Goal: Transaction & Acquisition: Purchase product/service

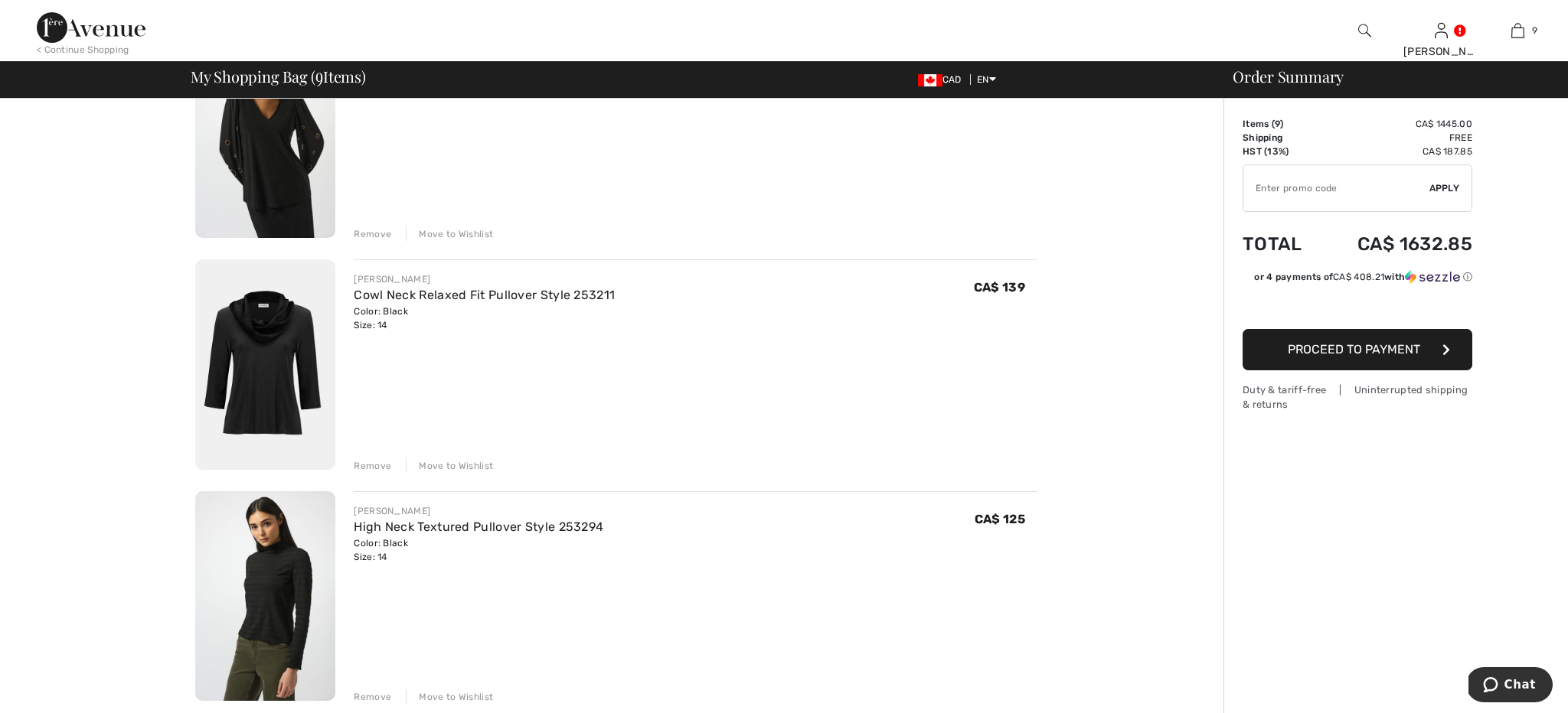
scroll to position [197, 0]
click at [377, 234] on div "Remove" at bounding box center [372, 234] width 38 height 14
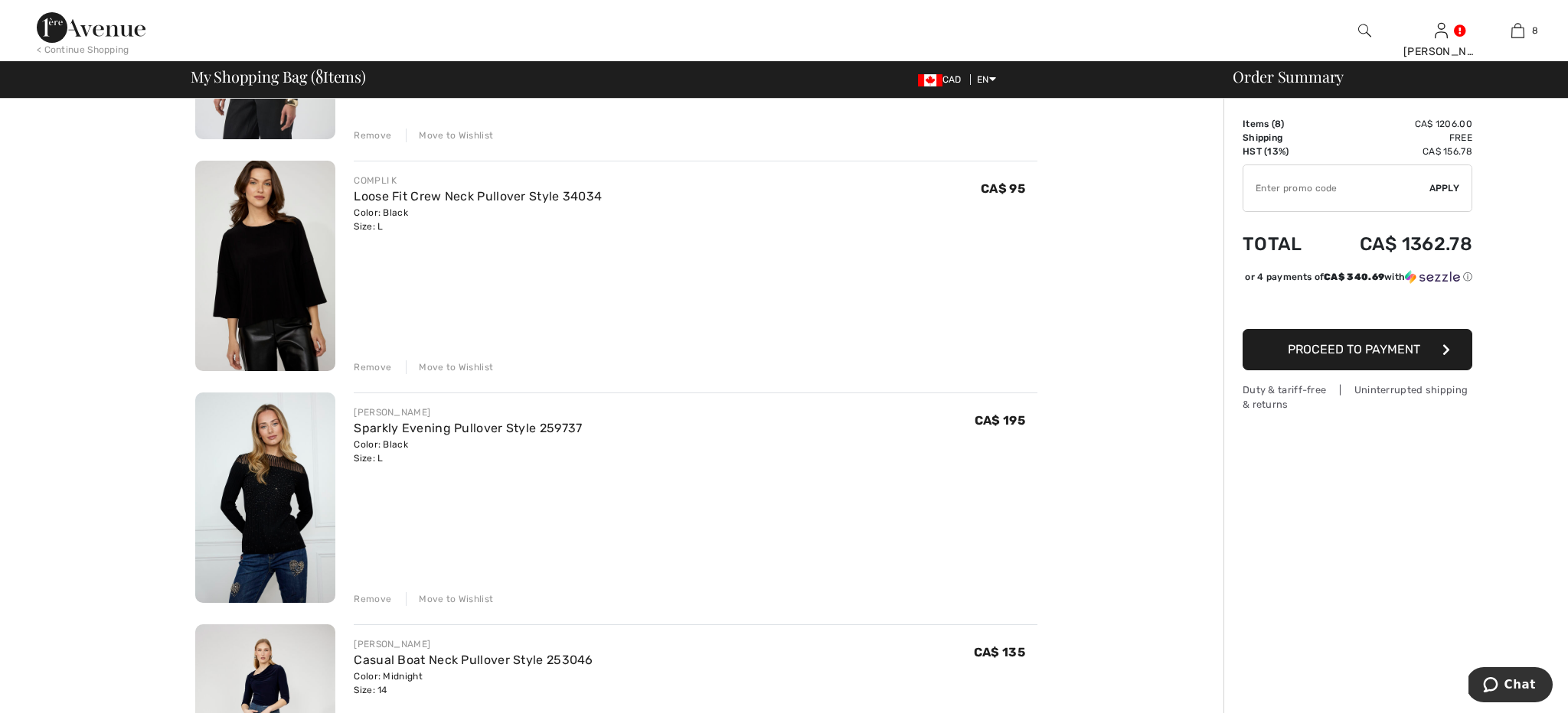
scroll to position [989, 0]
click at [363, 598] on div "Remove" at bounding box center [372, 601] width 38 height 14
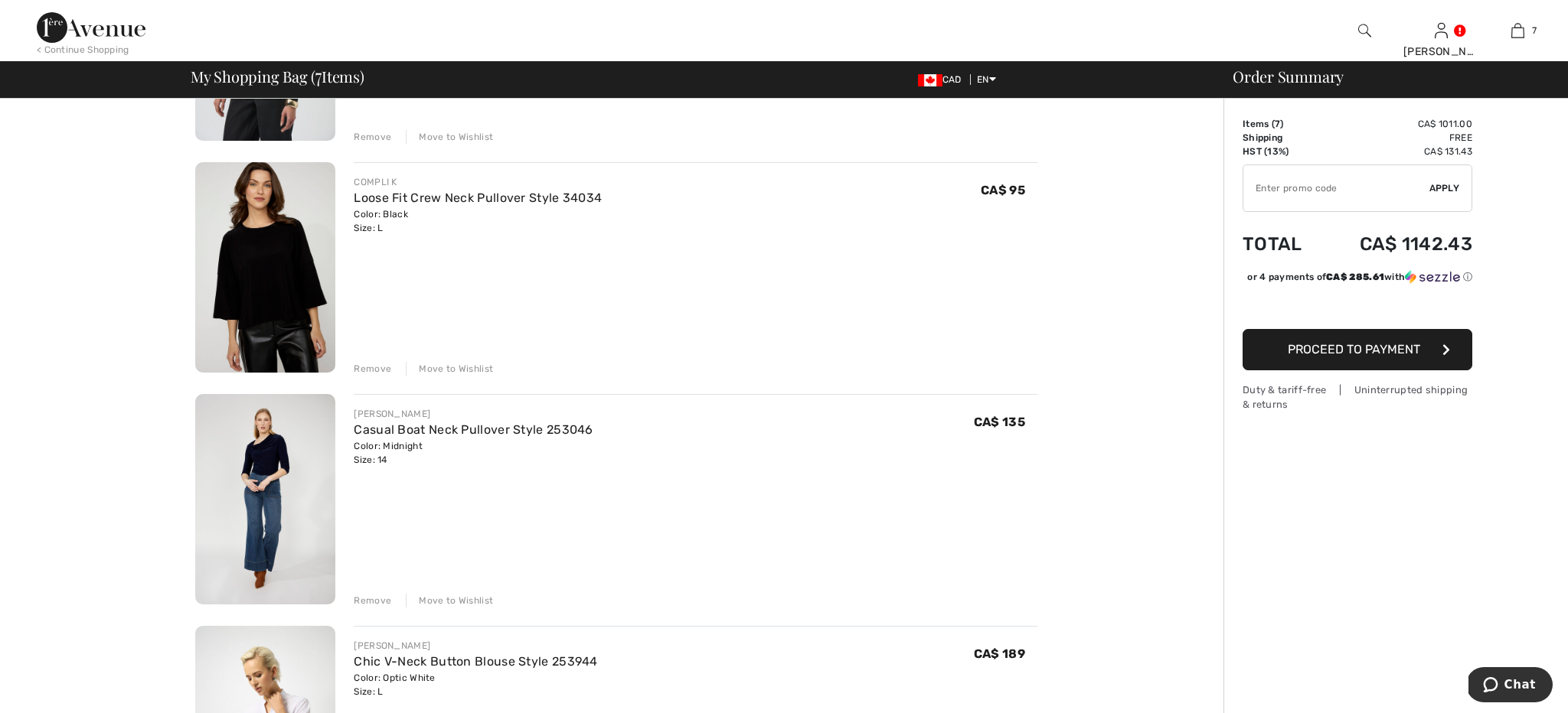
click at [304, 478] on img at bounding box center [265, 500] width 140 height 210
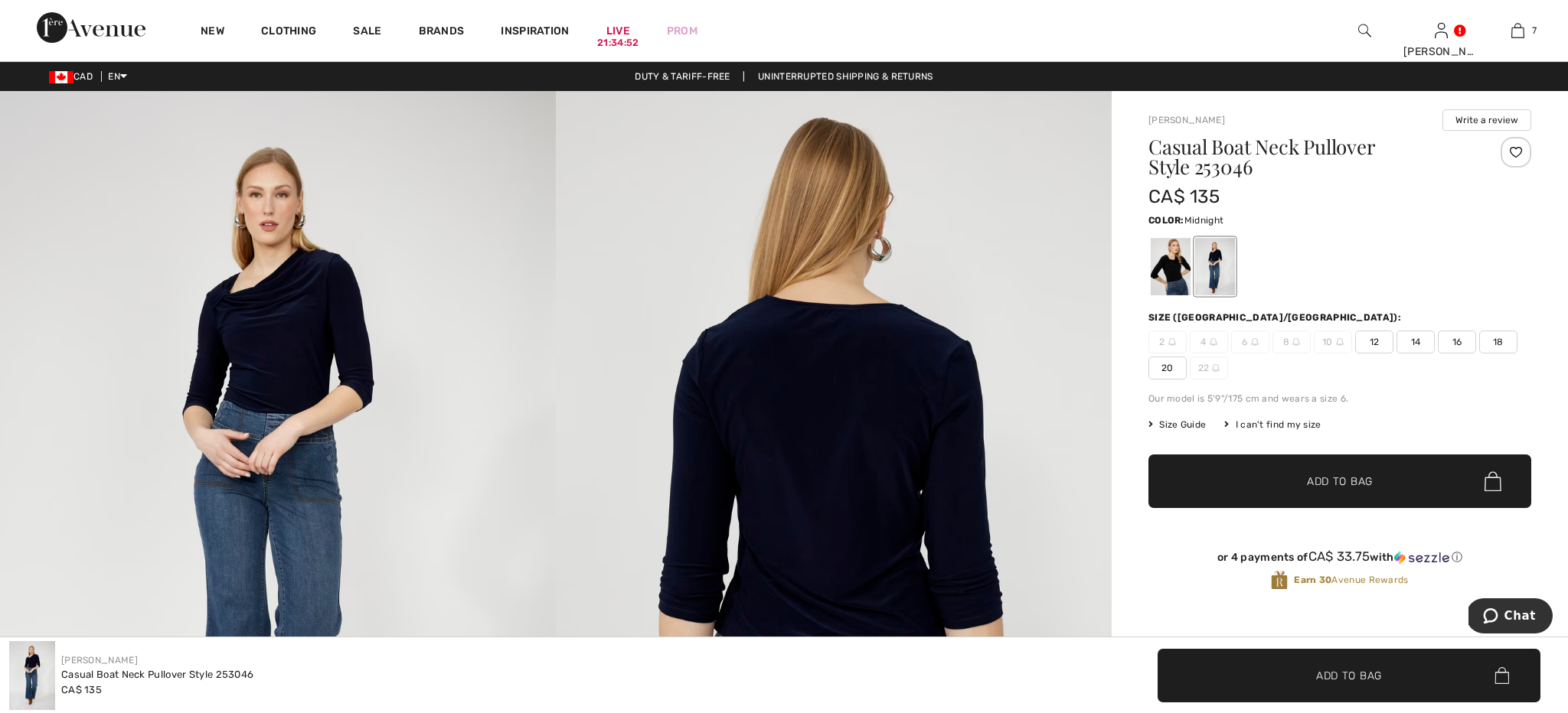
click at [1231, 276] on div at bounding box center [1214, 267] width 39 height 57
click at [1159, 290] on div at bounding box center [1170, 267] width 39 height 57
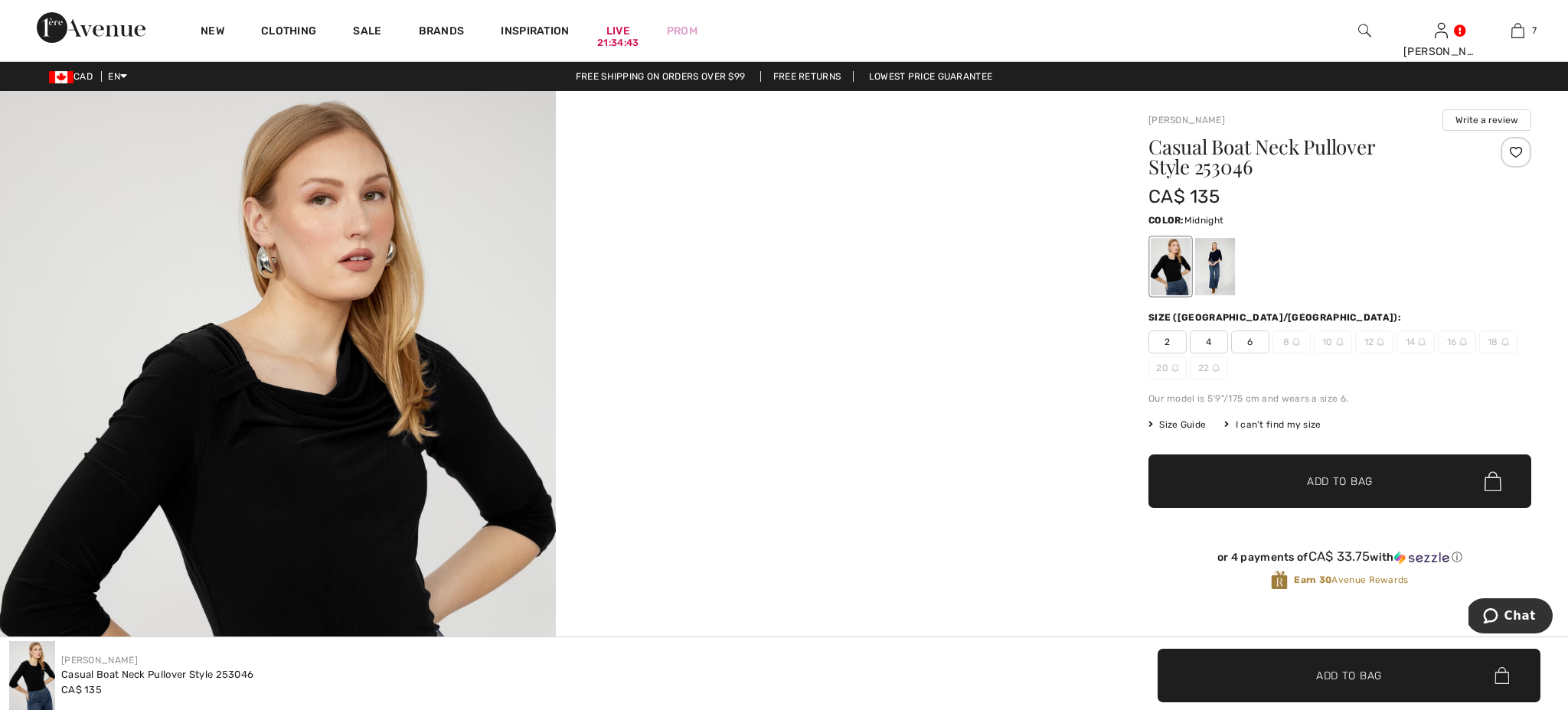
click at [1208, 269] on div at bounding box center [1214, 267] width 39 height 57
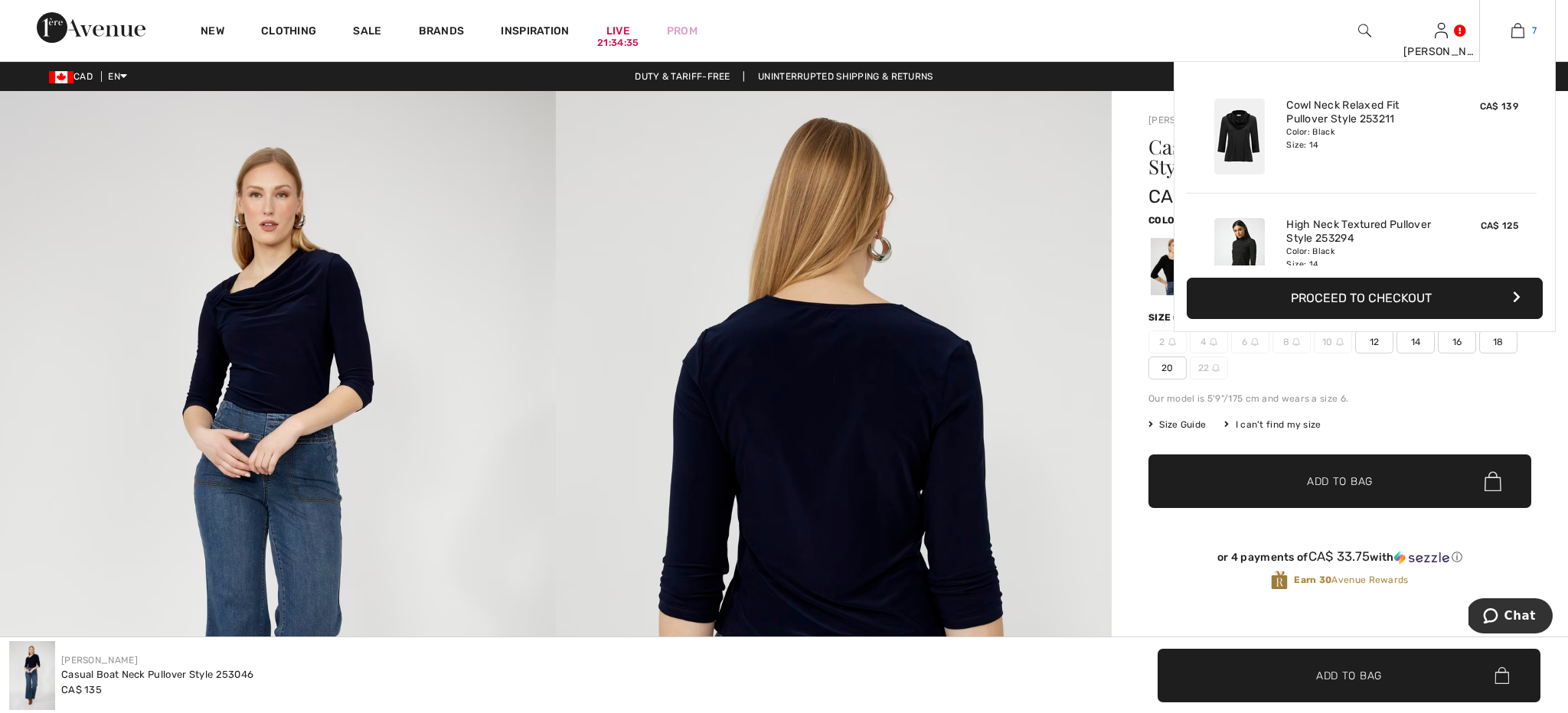
click at [1522, 25] on img at bounding box center [1518, 31] width 13 height 19
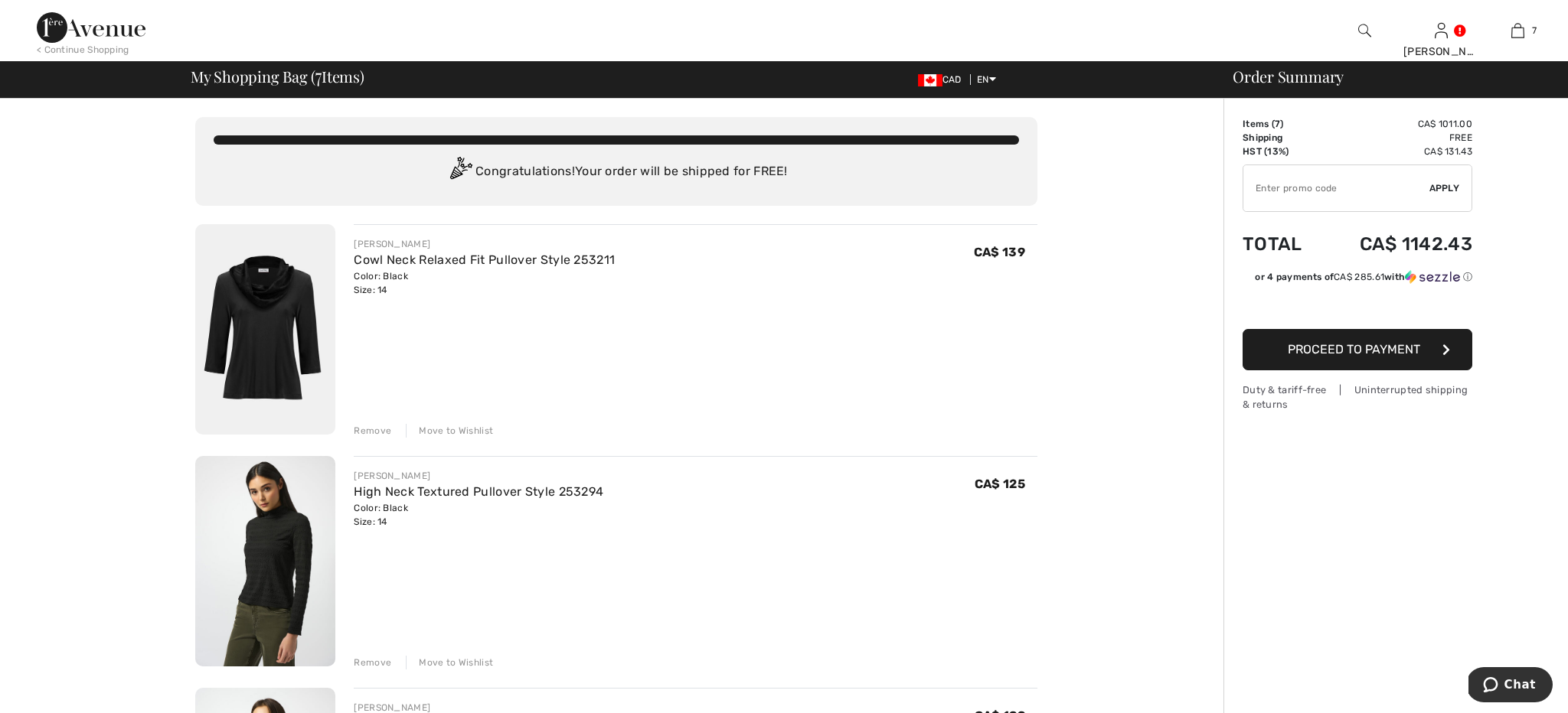
click at [306, 313] on img at bounding box center [265, 329] width 140 height 210
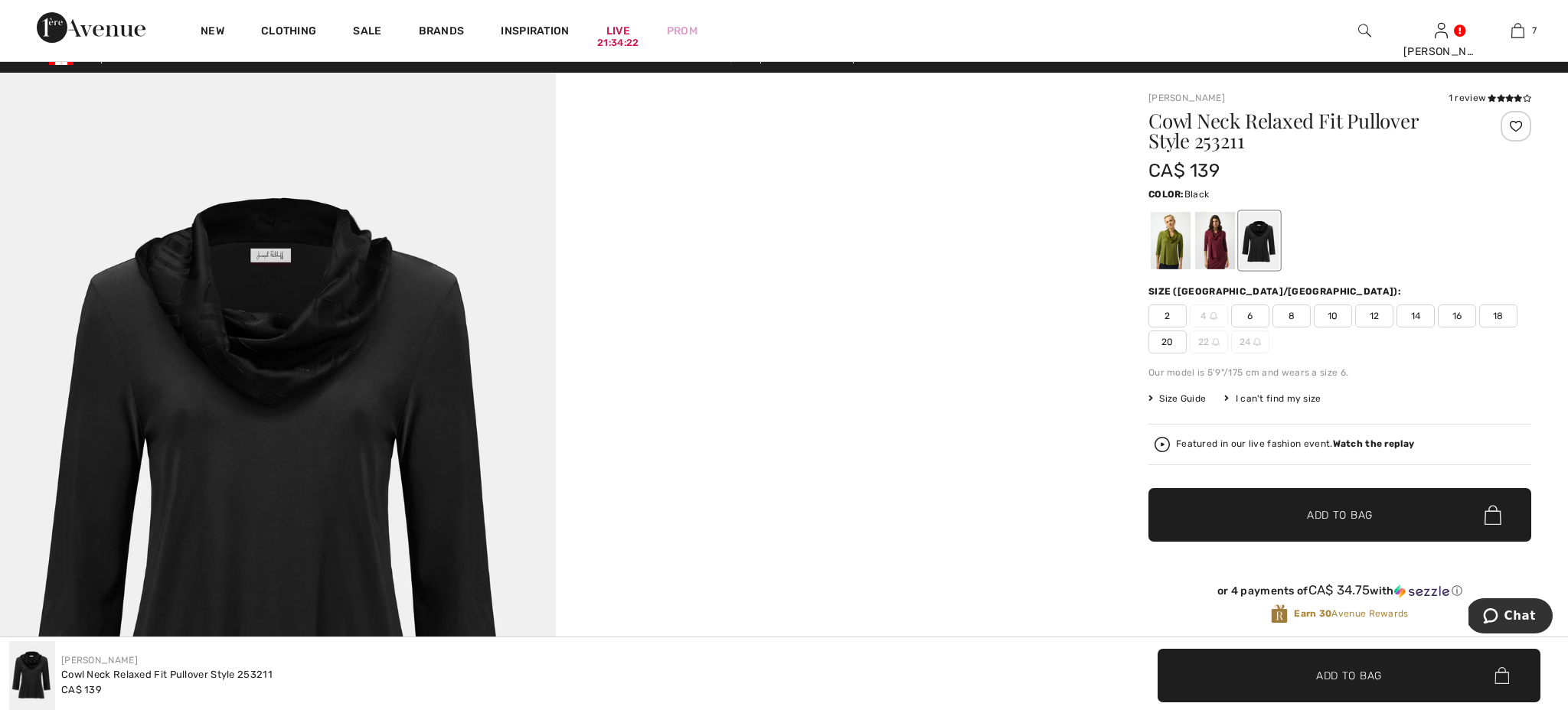
scroll to position [18, 0]
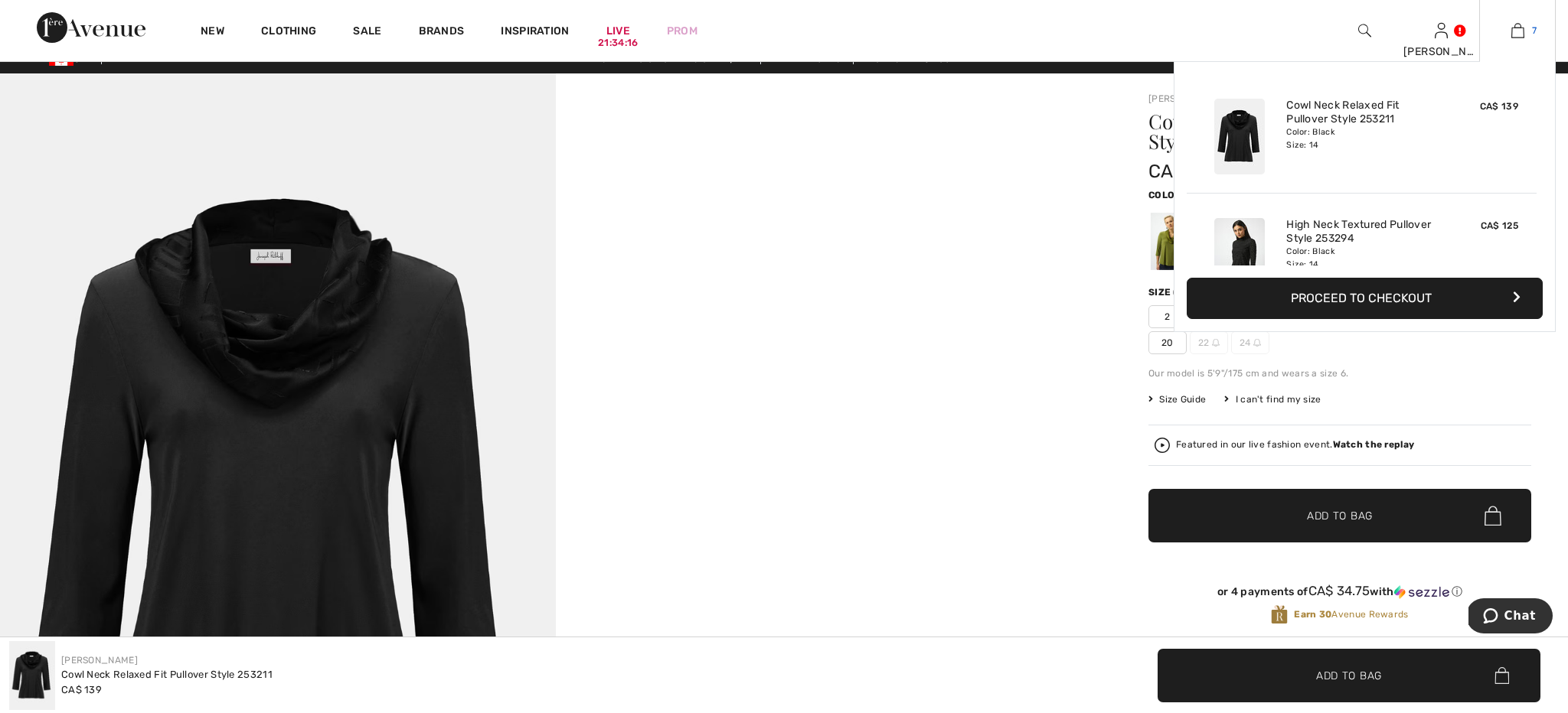
click at [1521, 26] on img at bounding box center [1518, 31] width 13 height 19
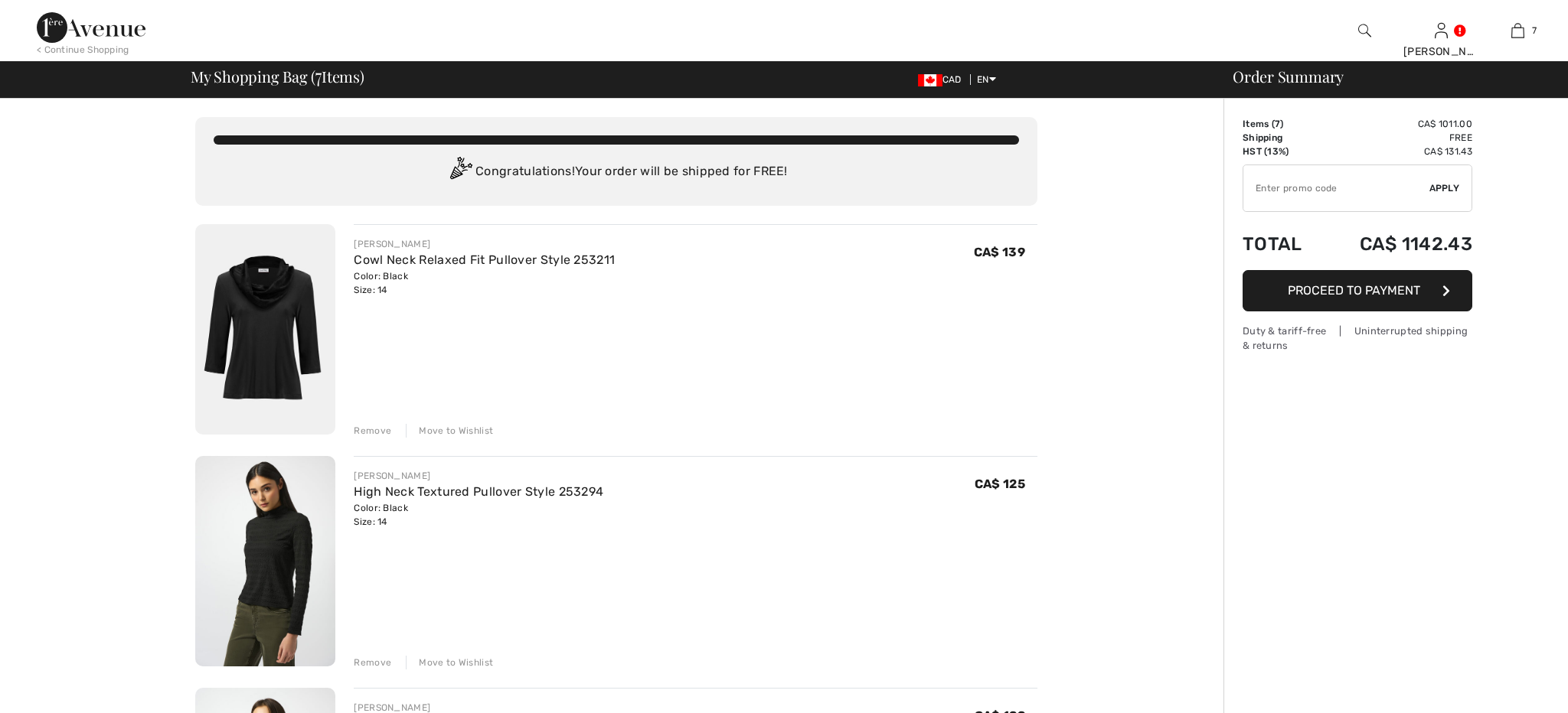
checkbox input "true"
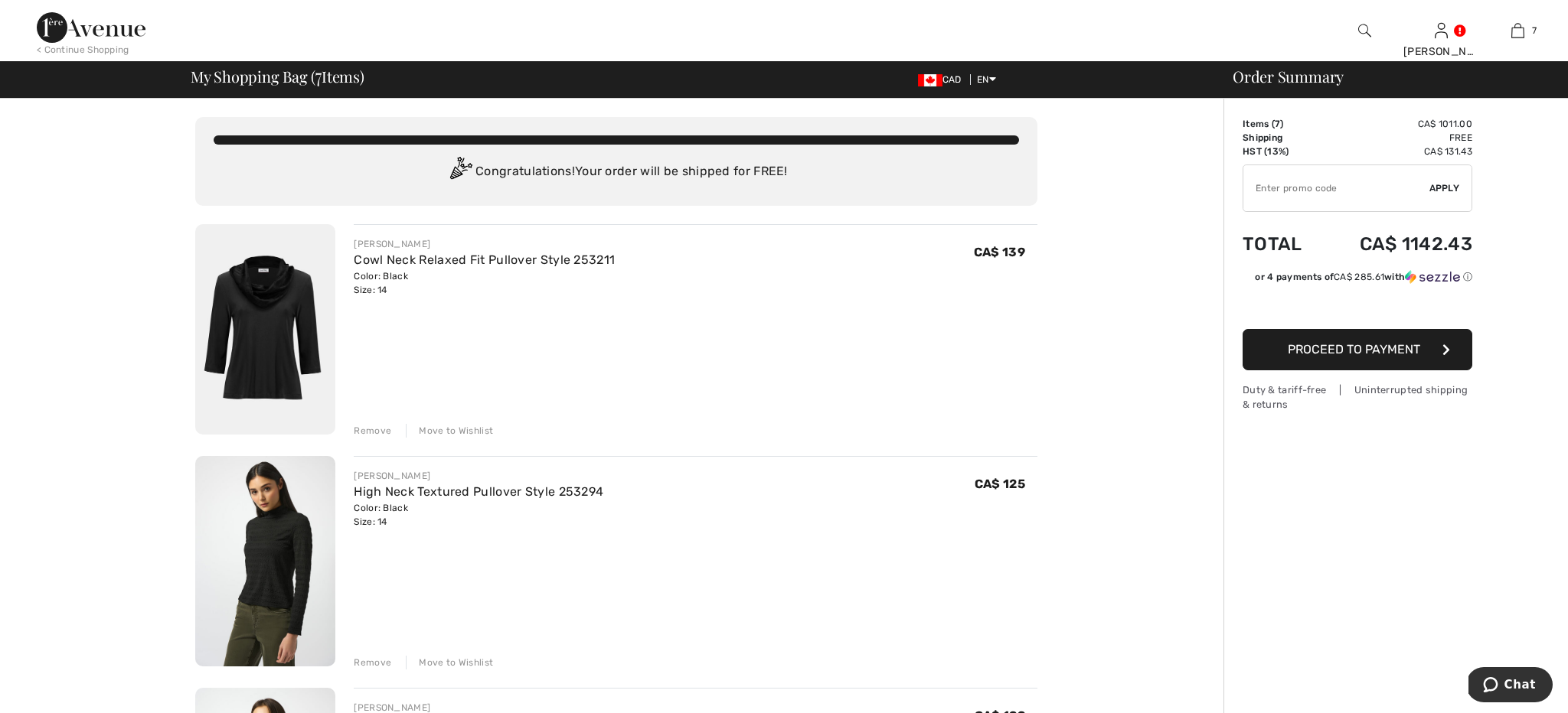
click at [380, 427] on div "Remove" at bounding box center [372, 431] width 38 height 14
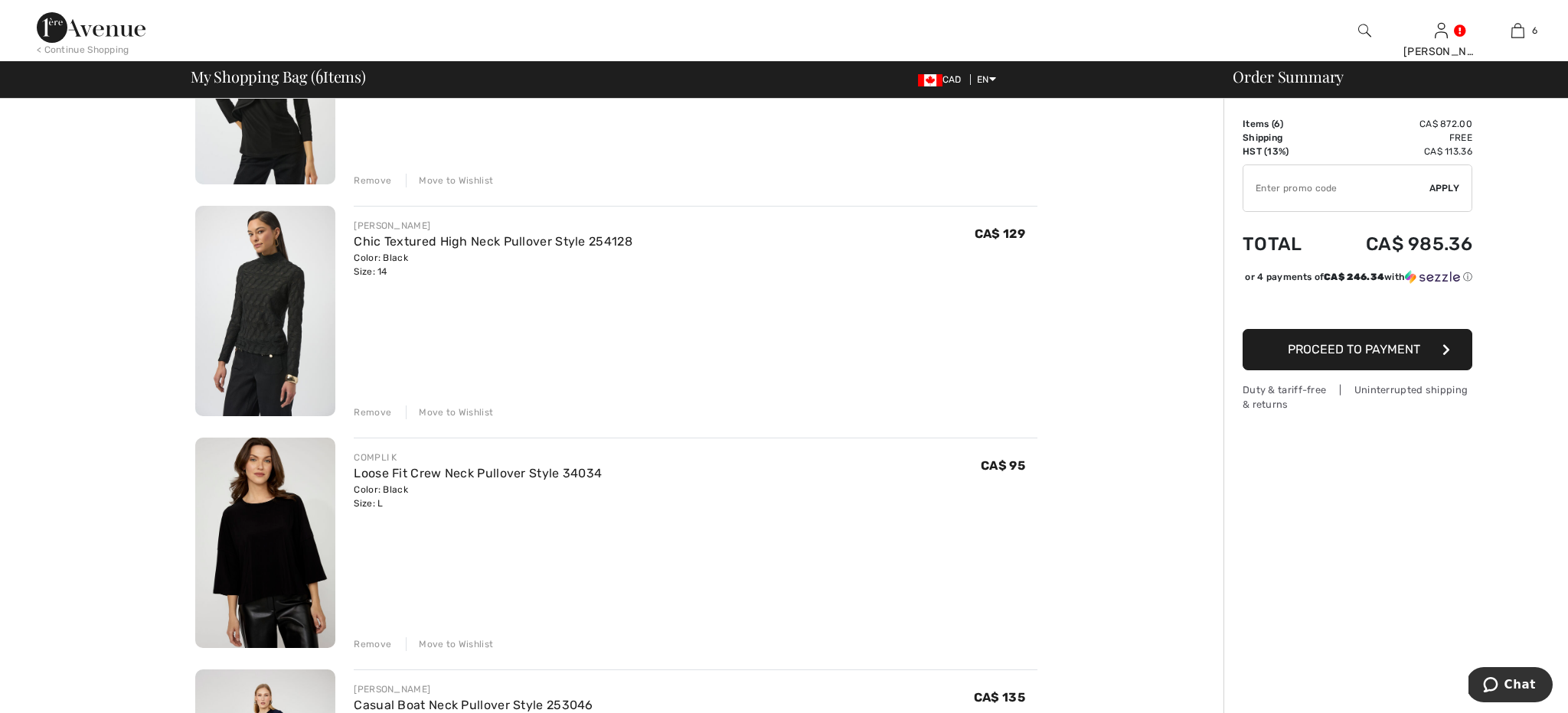
scroll to position [483, 0]
click at [313, 489] on img at bounding box center [265, 542] width 140 height 210
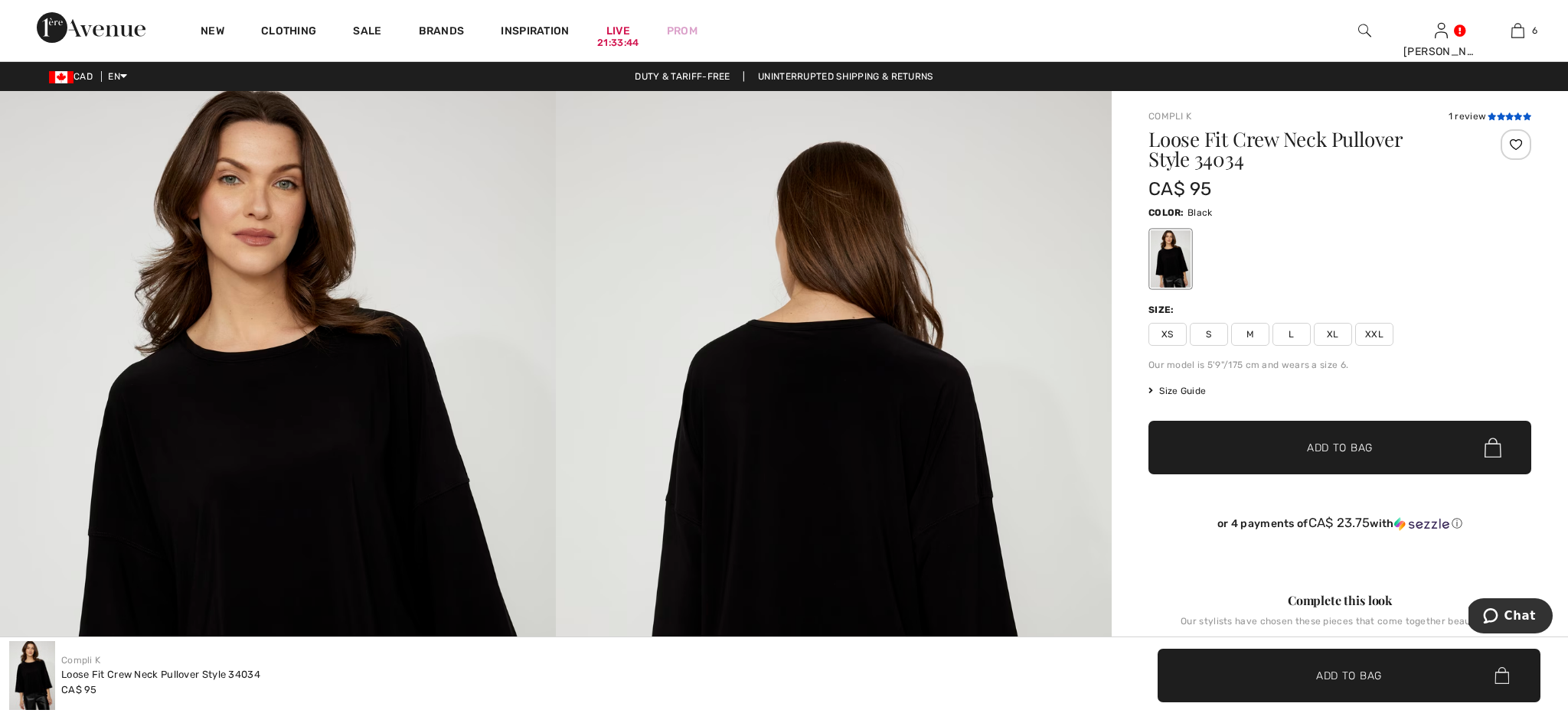
click at [1495, 115] on icon at bounding box center [1491, 117] width 9 height 8
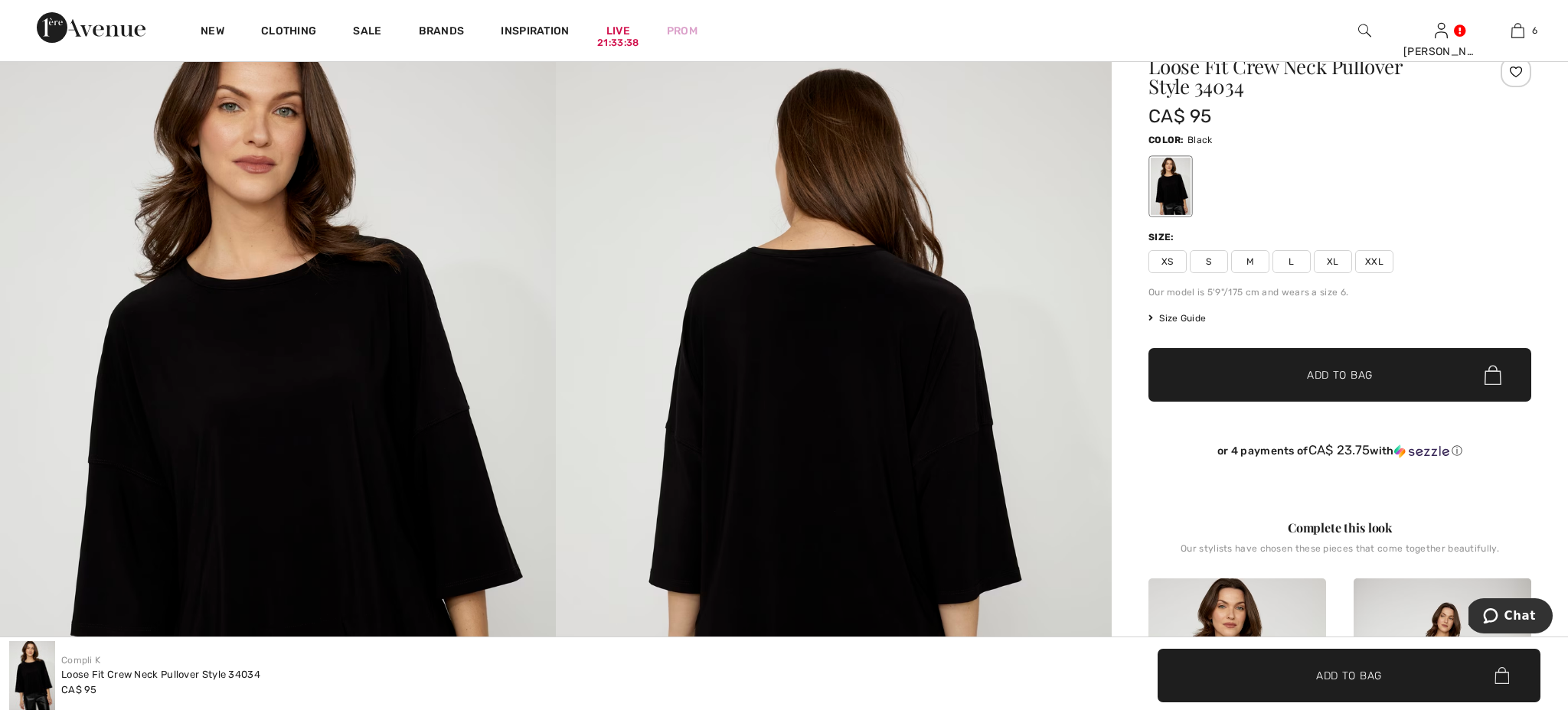
scroll to position [66, 0]
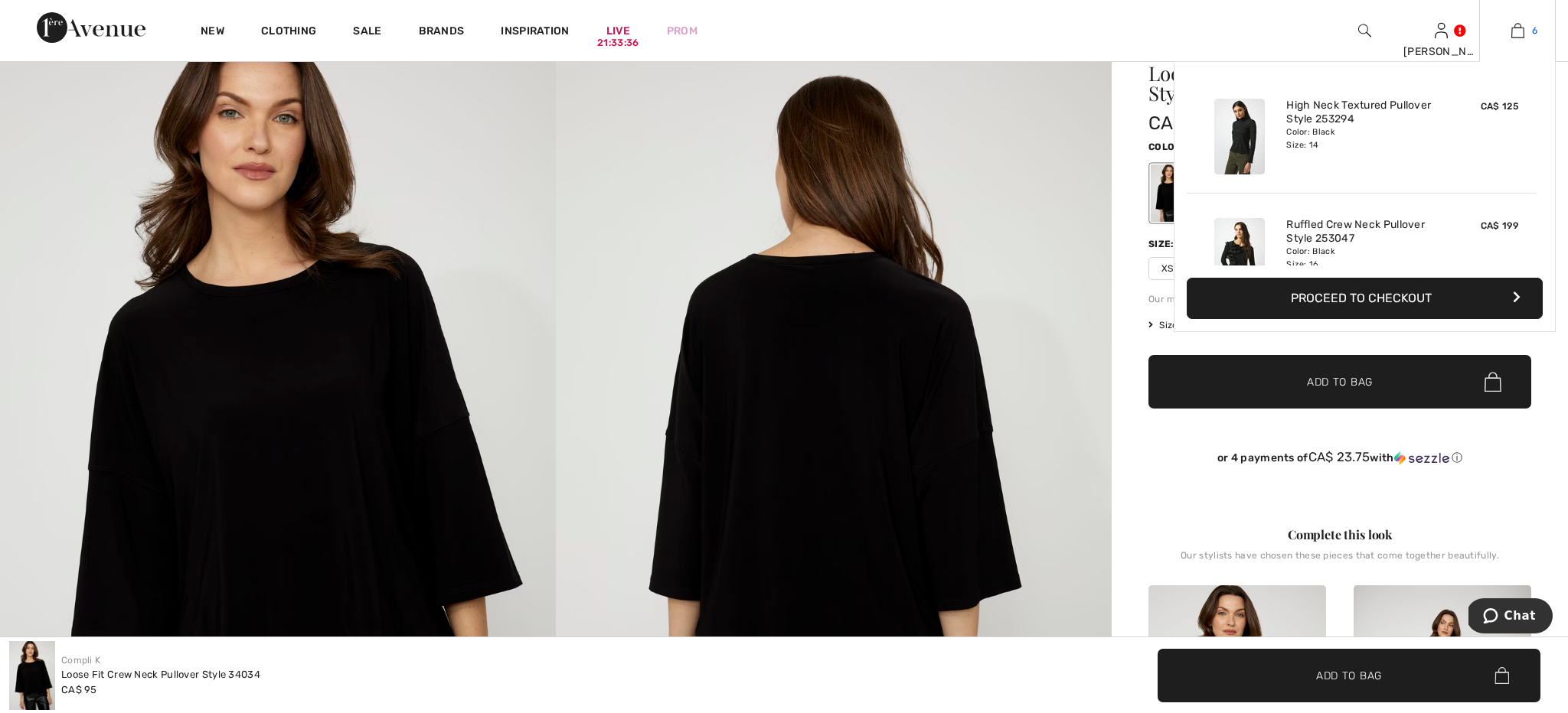
click at [1522, 31] on img at bounding box center [1518, 31] width 13 height 19
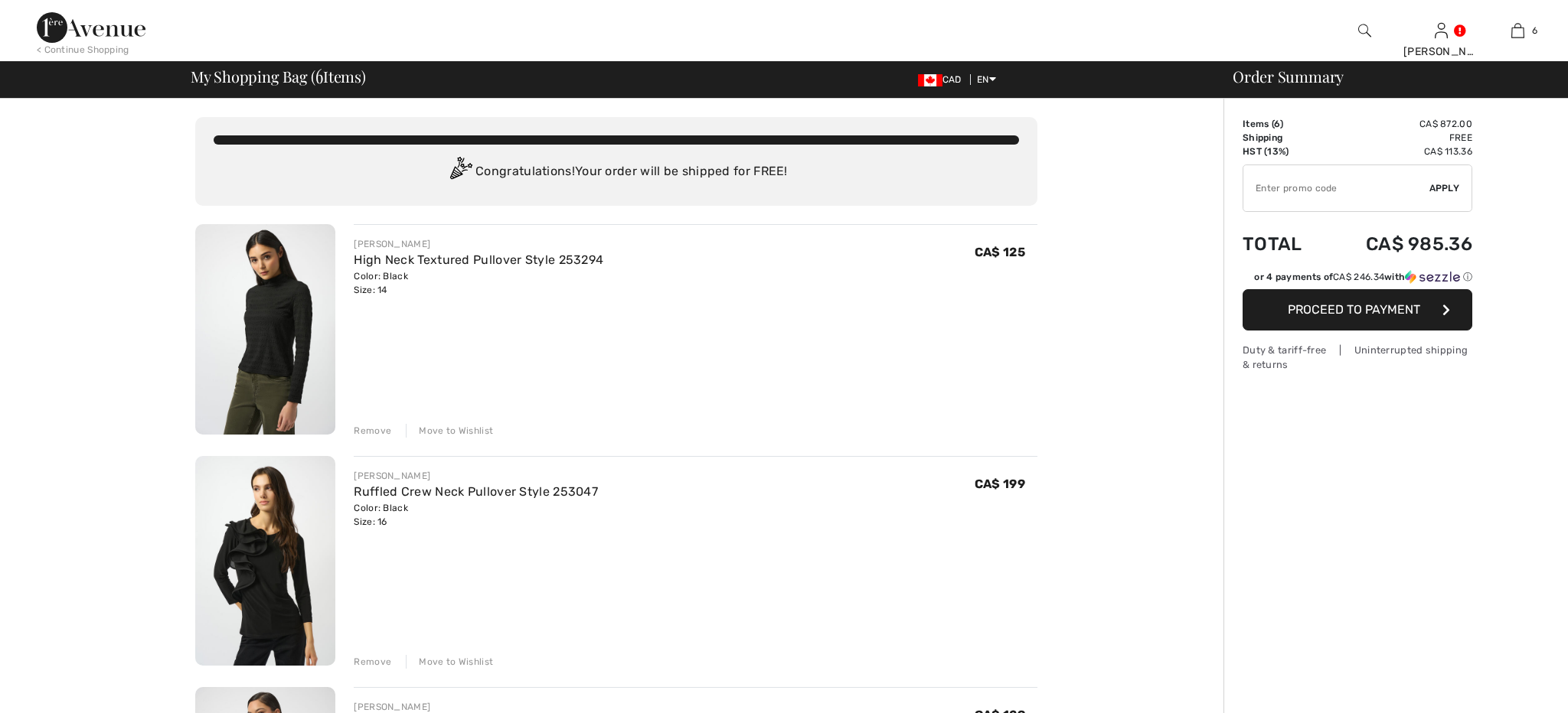
checkbox input "true"
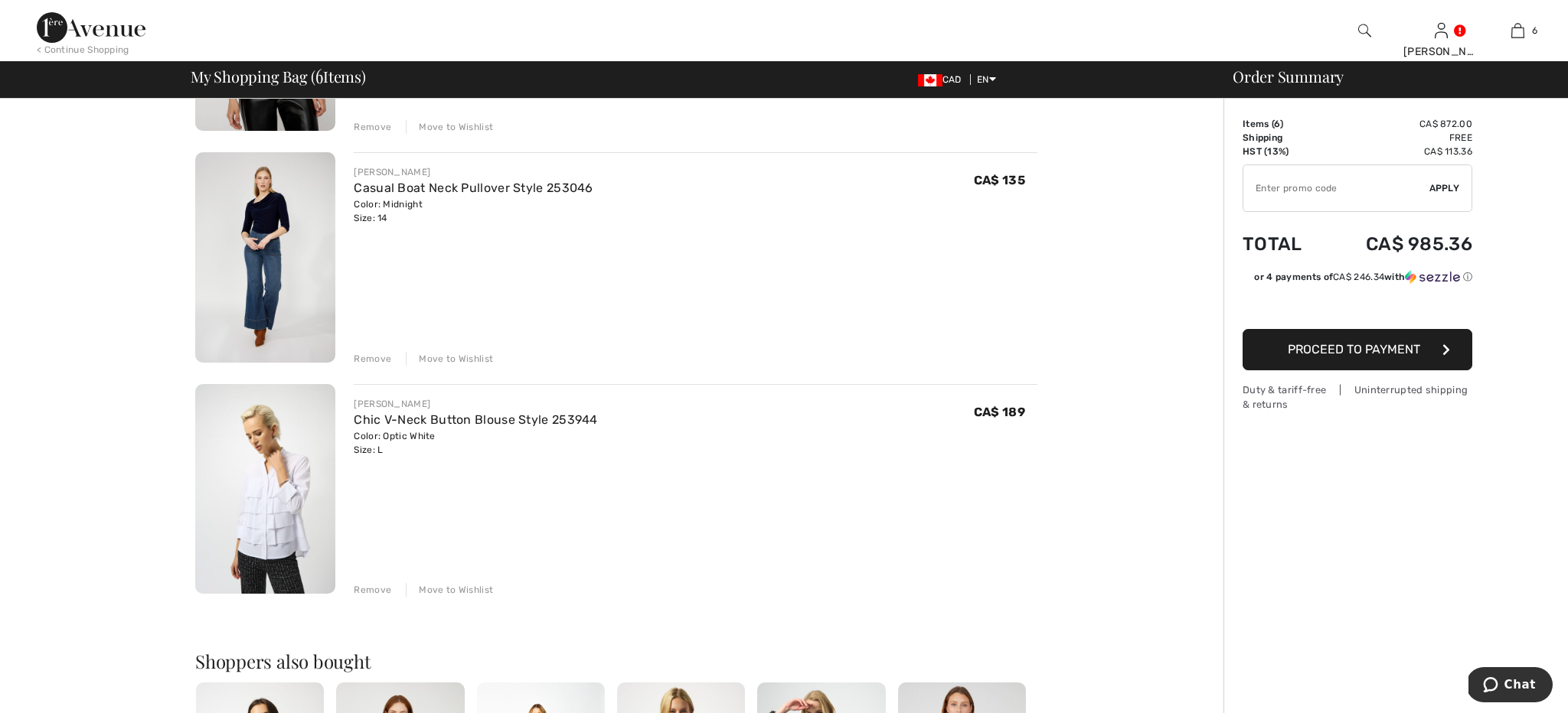
scroll to position [1001, 0]
drag, startPoint x: 383, startPoint y: 350, endPoint x: 392, endPoint y: 344, distance: 10.8
click at [382, 350] on div "Remove" at bounding box center [372, 356] width 38 height 14
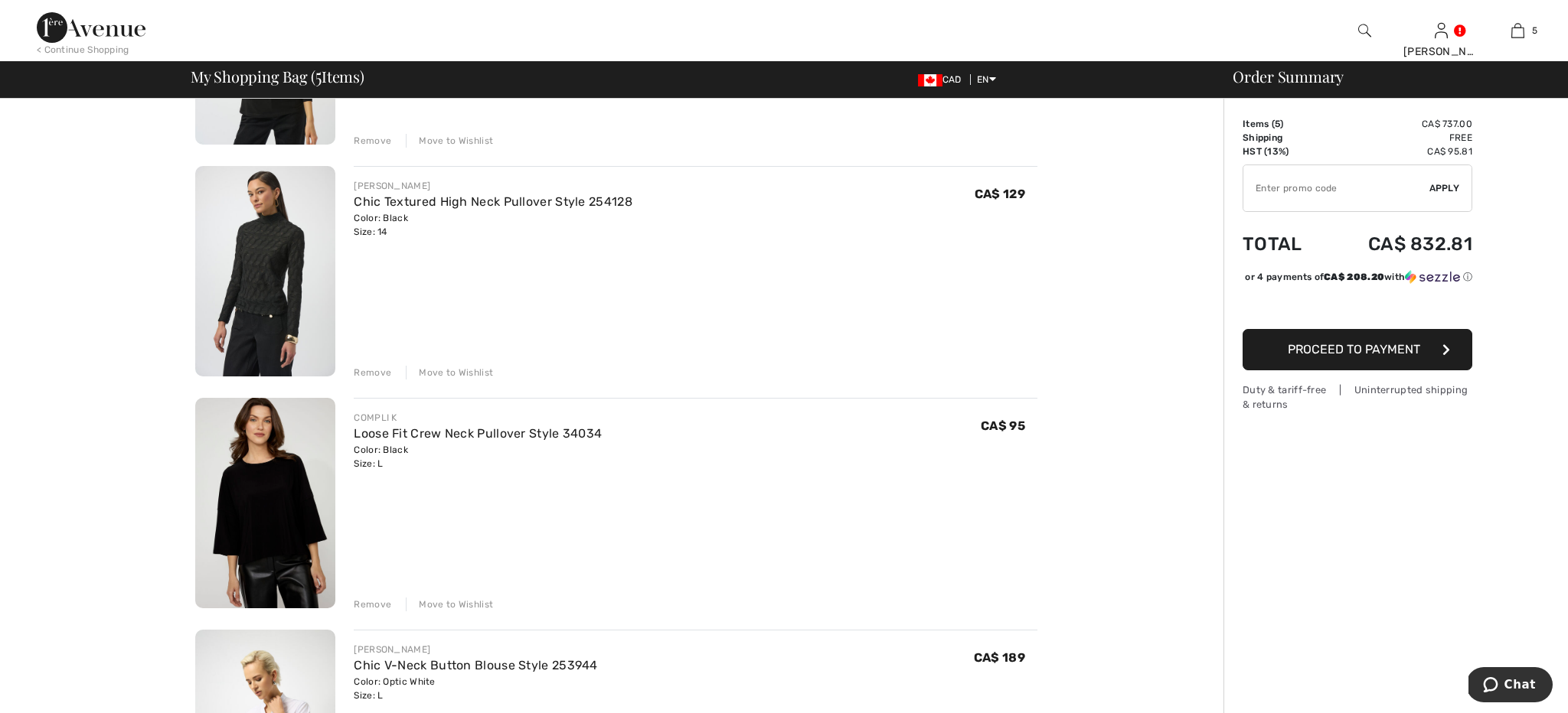
scroll to position [519, 0]
click at [283, 298] on img at bounding box center [265, 274] width 140 height 210
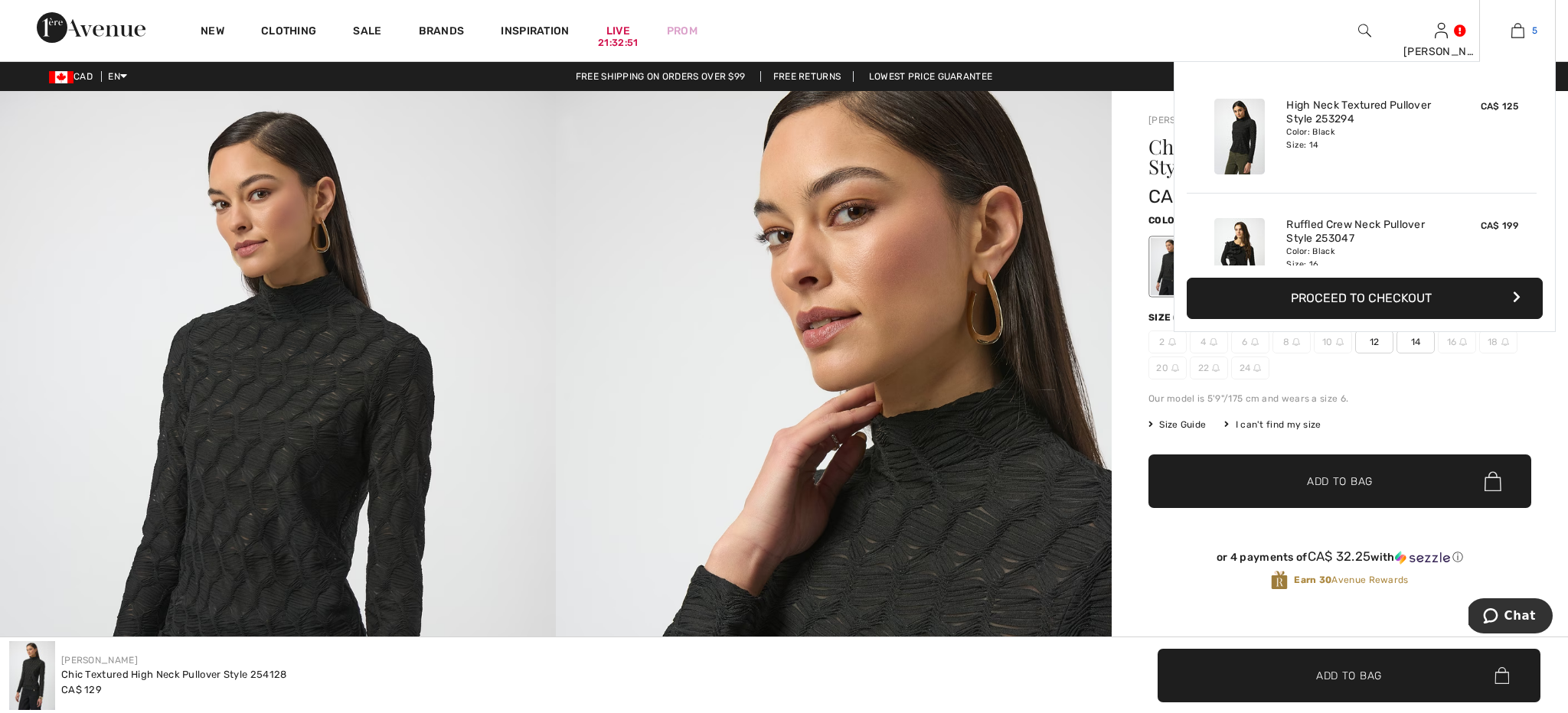
click at [1516, 33] on img at bounding box center [1518, 31] width 13 height 19
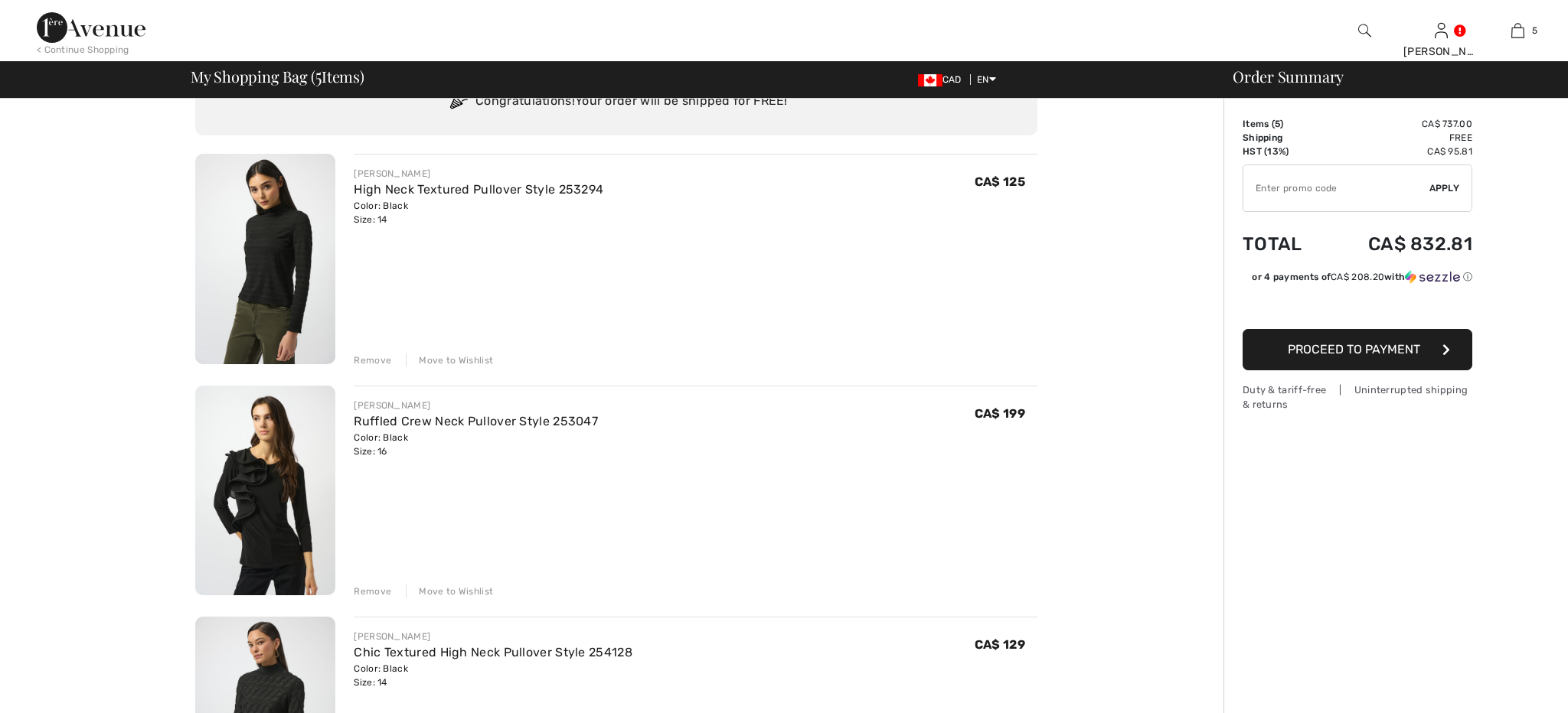
scroll to position [84, 0]
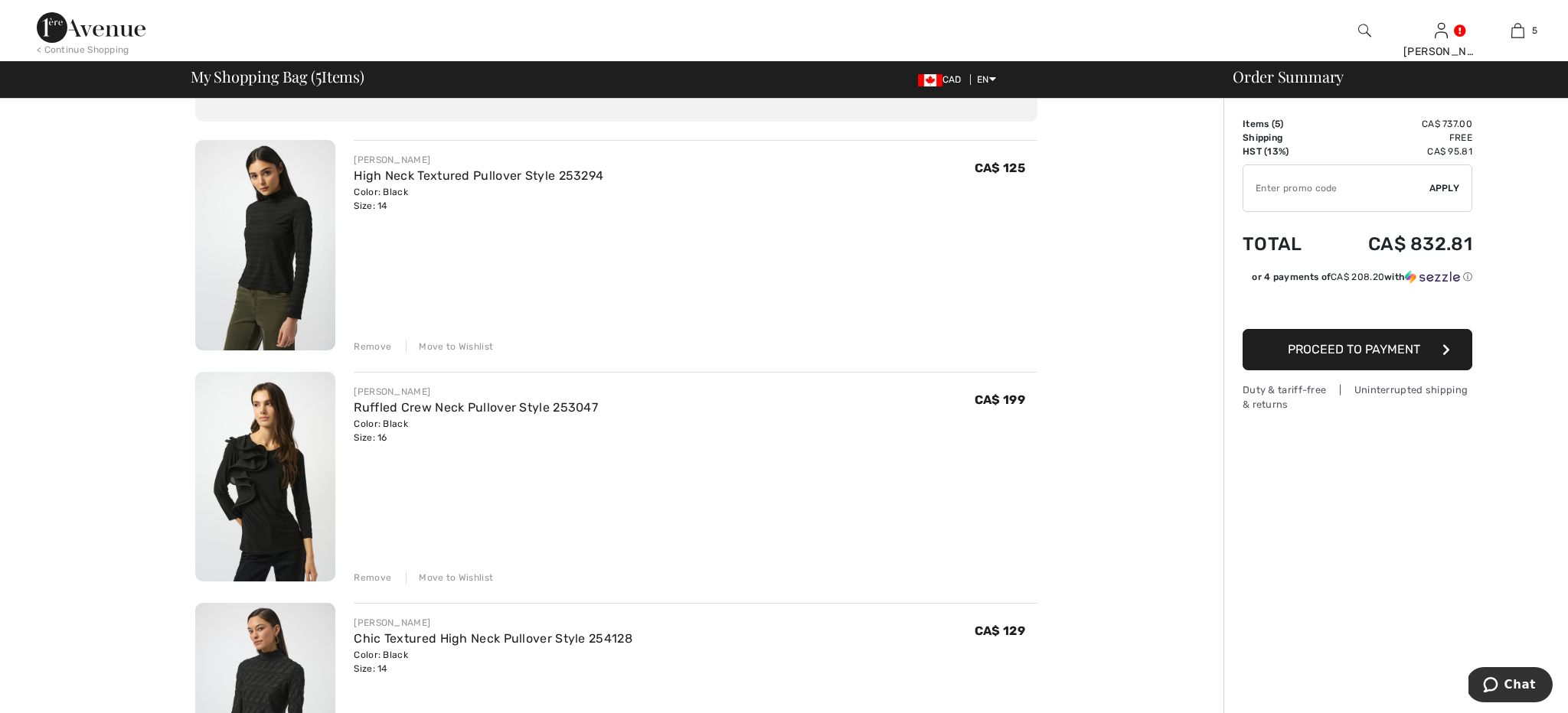
click at [371, 347] on div "Remove" at bounding box center [372, 346] width 38 height 14
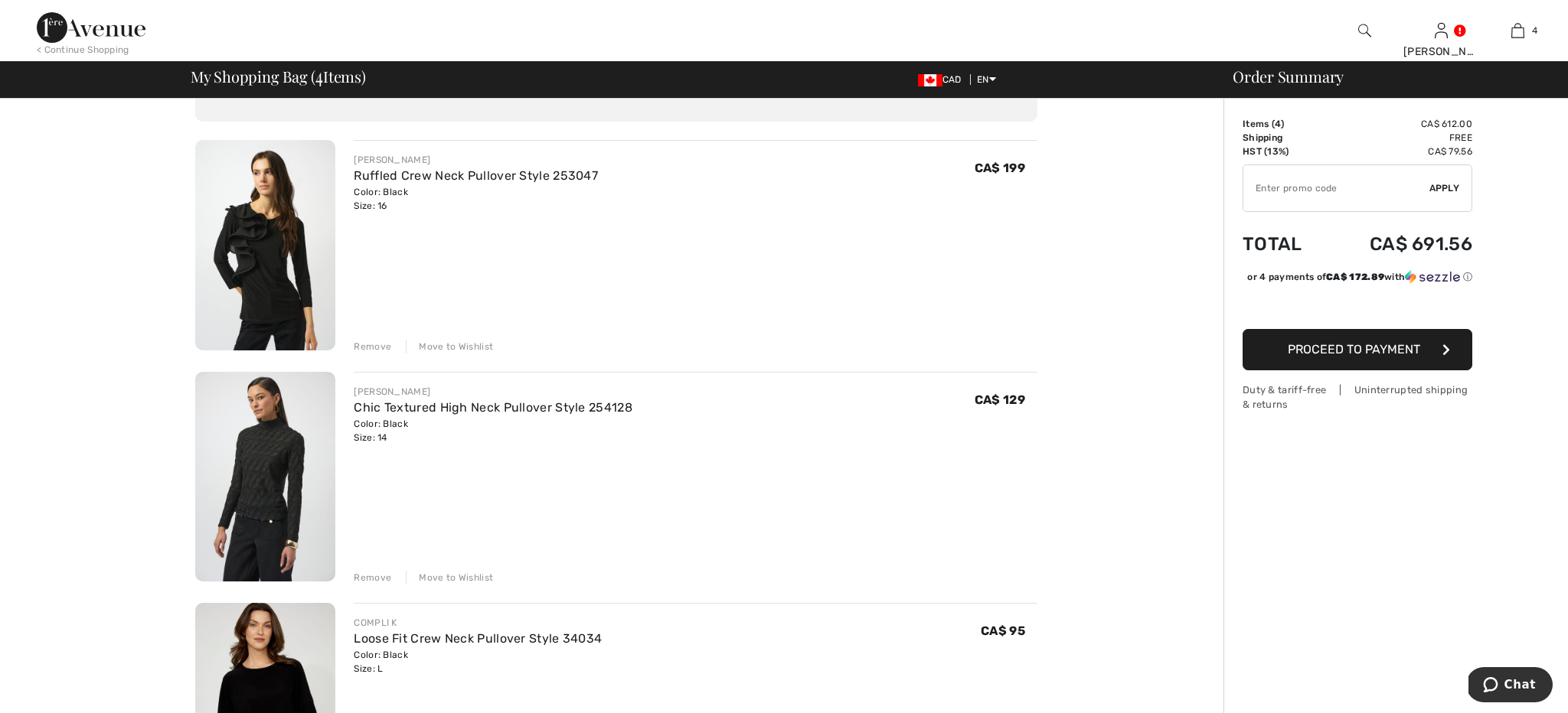
click at [371, 347] on div "Remove" at bounding box center [372, 346] width 38 height 14
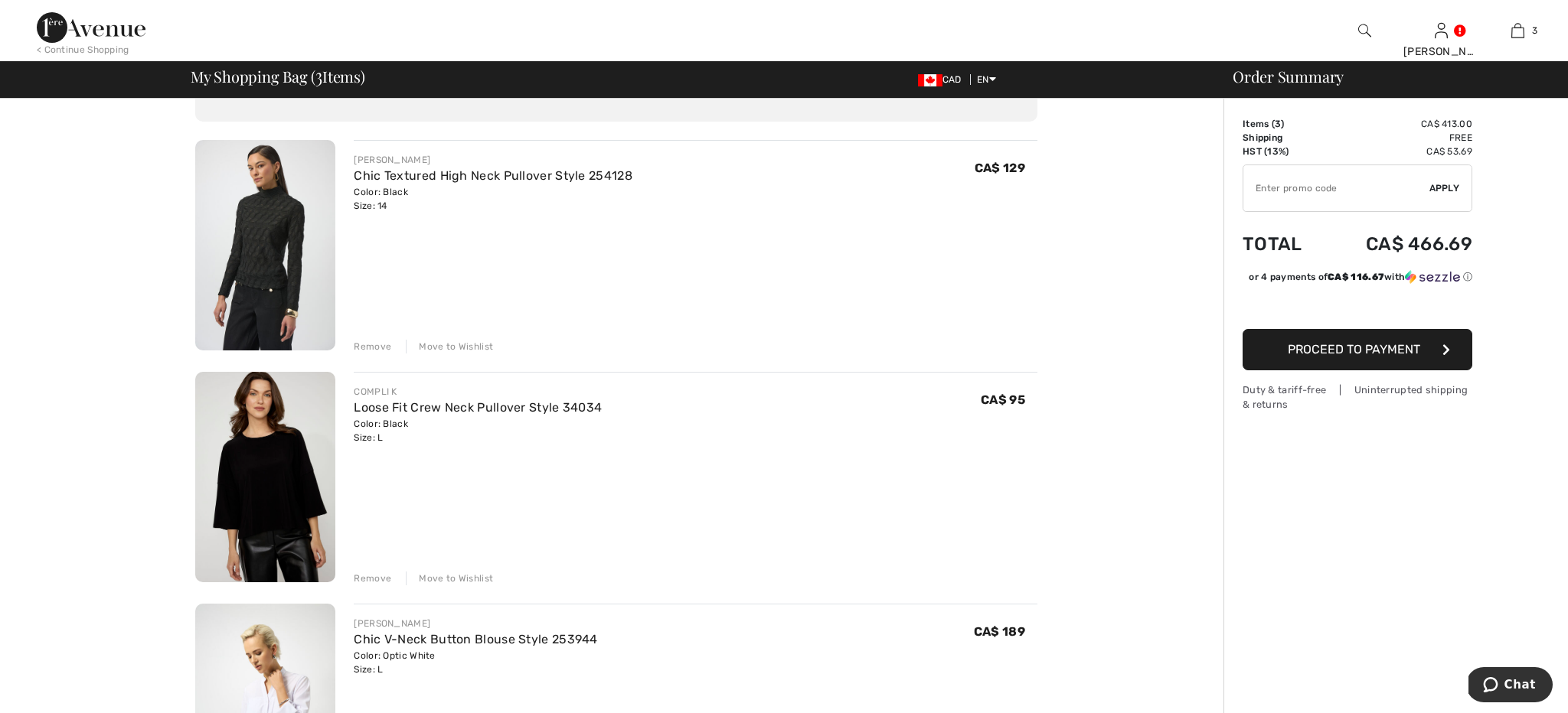
click at [285, 320] on img at bounding box center [265, 245] width 140 height 210
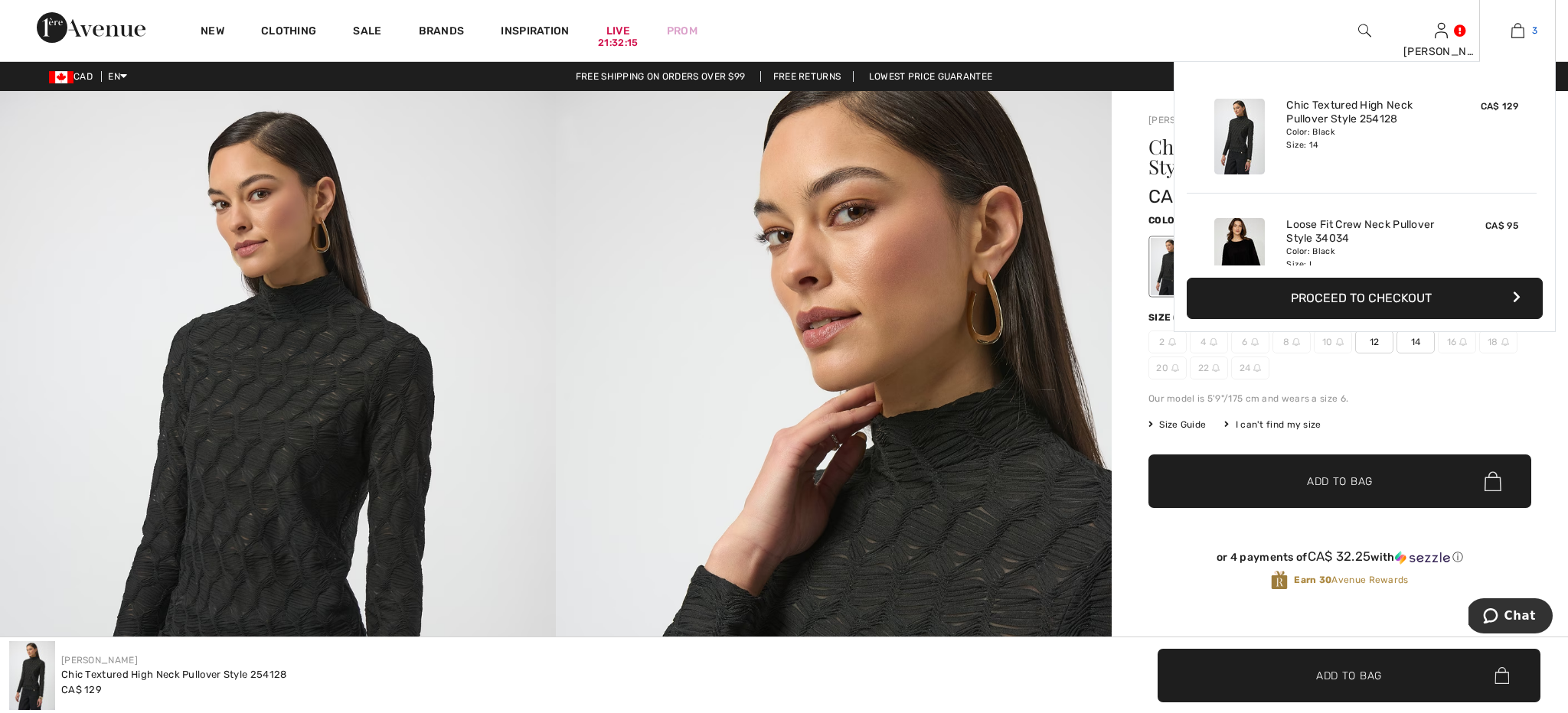
click at [1509, 39] on link "3" at bounding box center [1517, 31] width 75 height 19
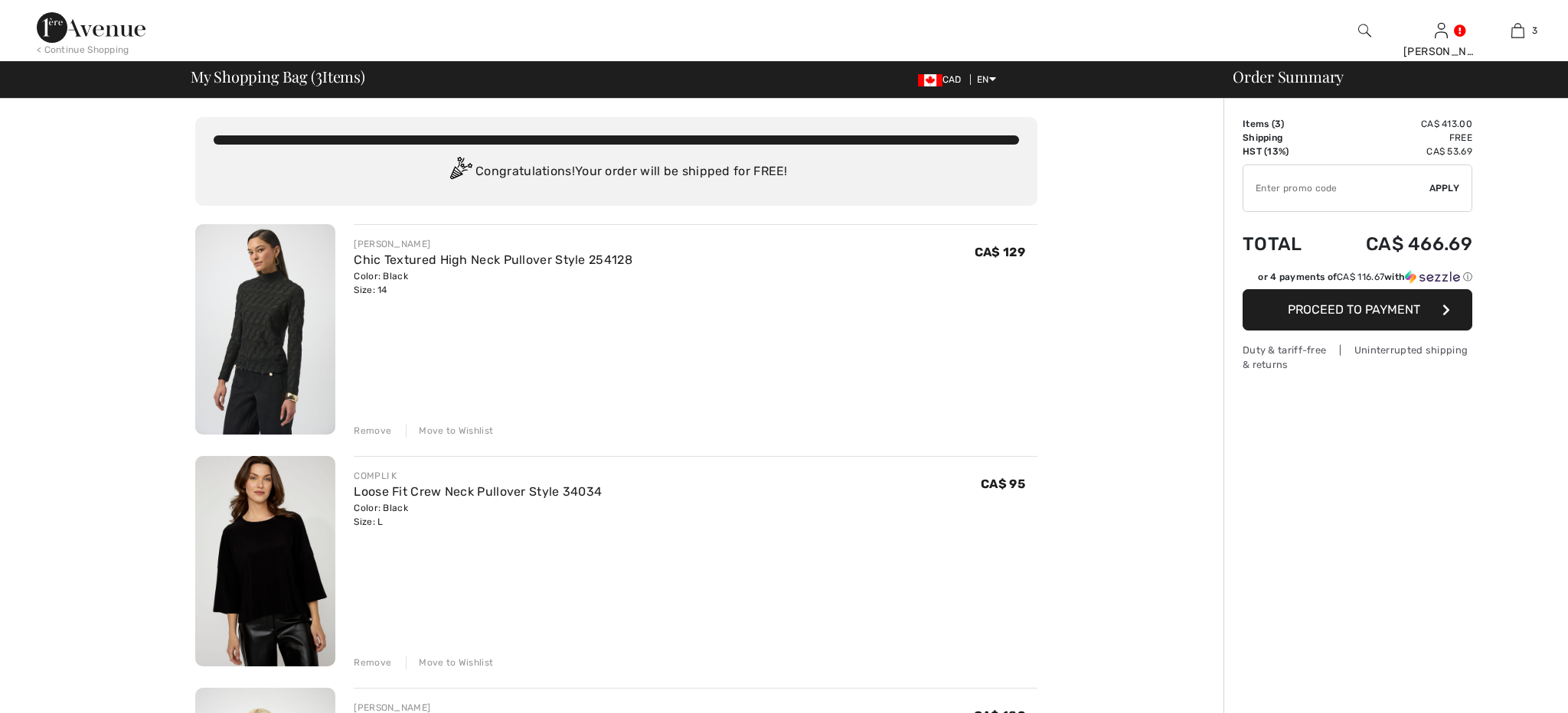
checkbox input "true"
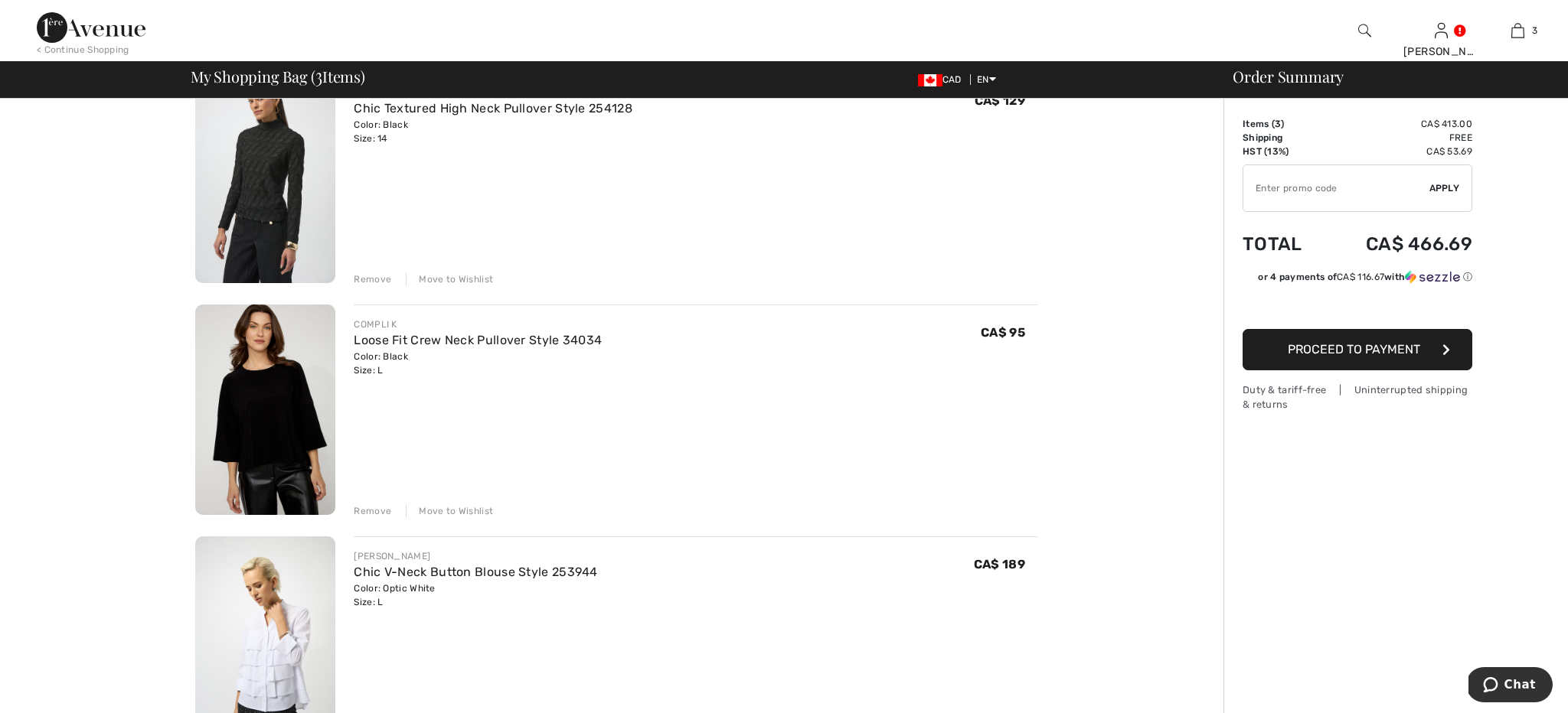
scroll to position [91, 0]
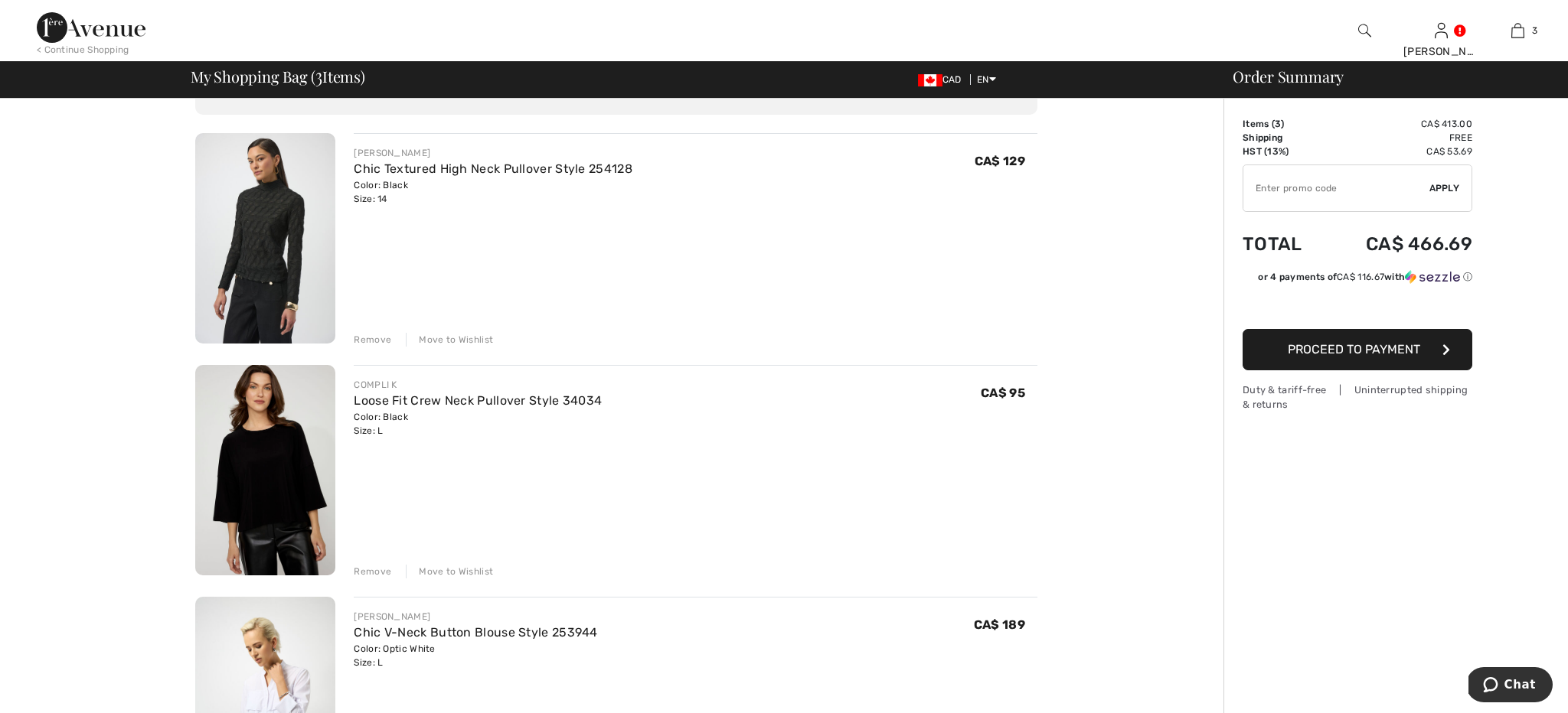
click at [359, 335] on div "Remove" at bounding box center [372, 340] width 38 height 14
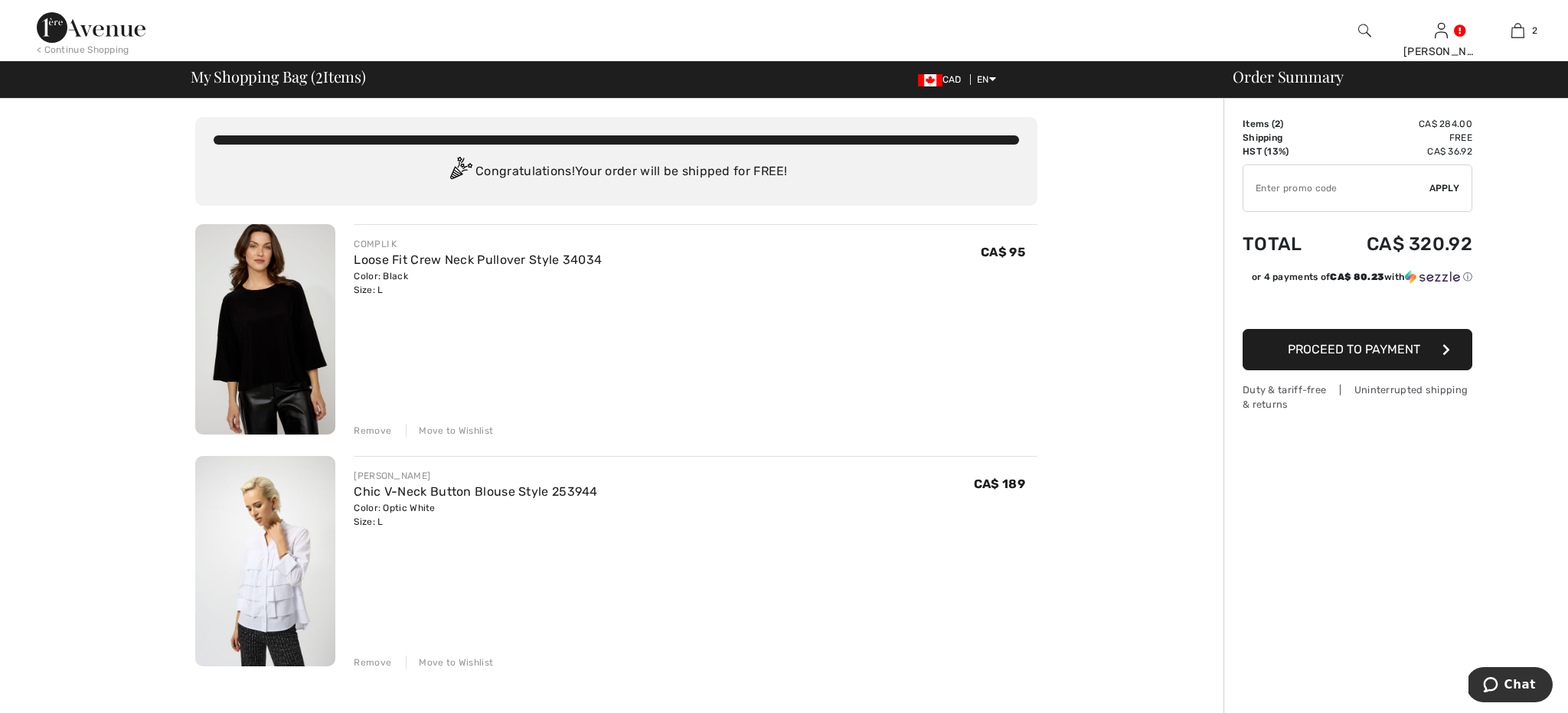
scroll to position [0, 0]
click at [102, 34] on img at bounding box center [91, 28] width 109 height 31
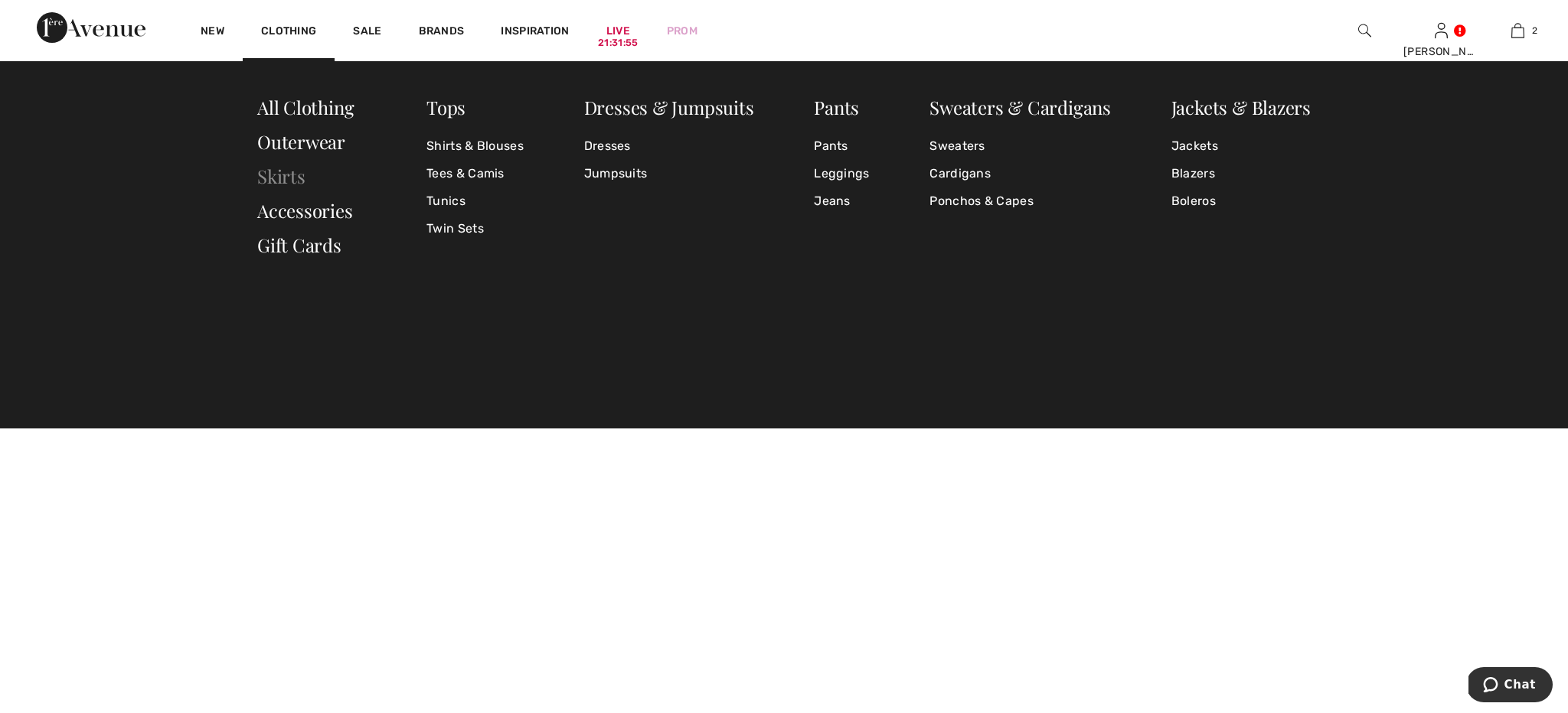
click at [293, 184] on link "Skirts" at bounding box center [282, 176] width 48 height 25
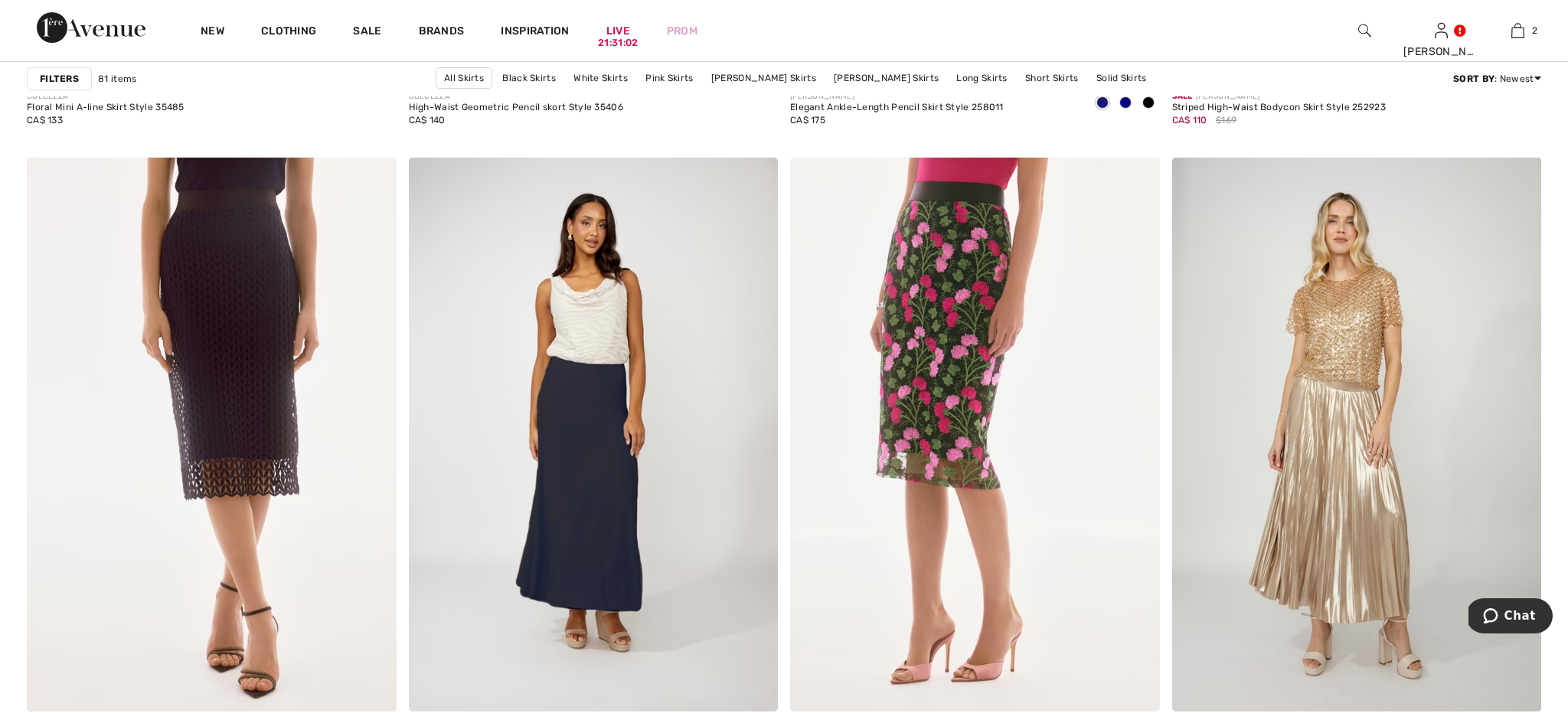
scroll to position [9038, 0]
